Goal: Task Accomplishment & Management: Use online tool/utility

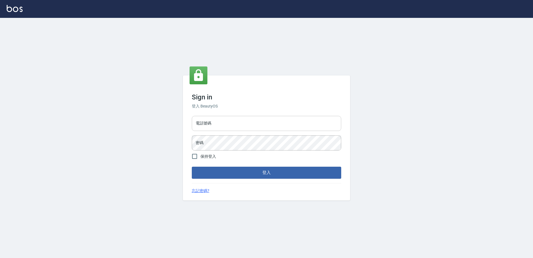
click at [237, 125] on input "電話號碼" at bounding box center [266, 123] width 149 height 15
type input "0426865599"
click at [229, 153] on form "電話號碼 [PHONE_NUMBER] 電話號碼 密碼 密碼 保持登入 登入" at bounding box center [266, 145] width 149 height 65
click at [192, 166] on button "登入" at bounding box center [266, 172] width 149 height 12
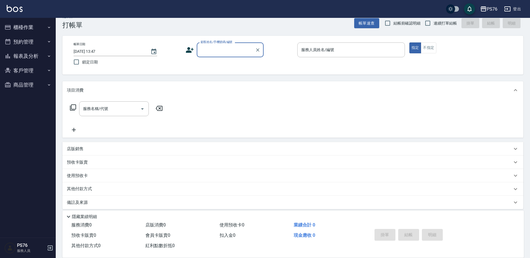
scroll to position [14, 0]
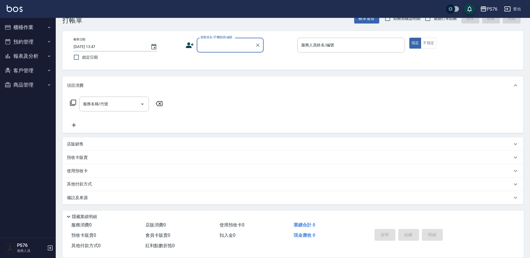
click at [29, 27] on button "櫃檯作業" at bounding box center [27, 27] width 51 height 15
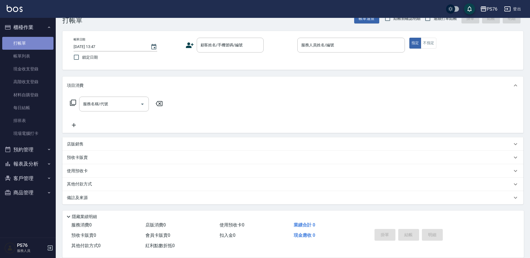
click at [31, 41] on link "打帳單" at bounding box center [27, 43] width 51 height 13
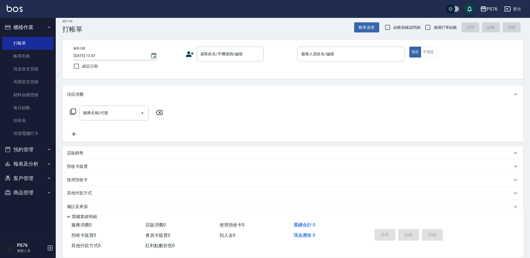
scroll to position [0, 0]
